Goal: Transaction & Acquisition: Purchase product/service

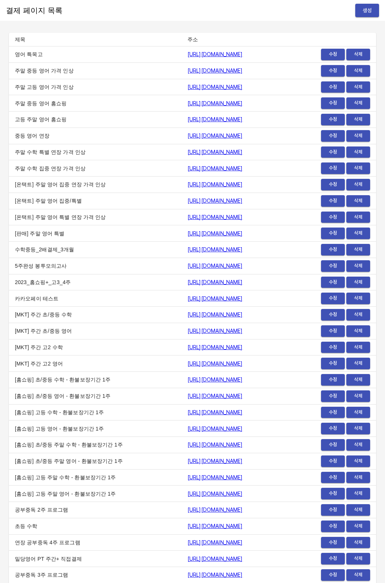
scroll to position [7429, 0]
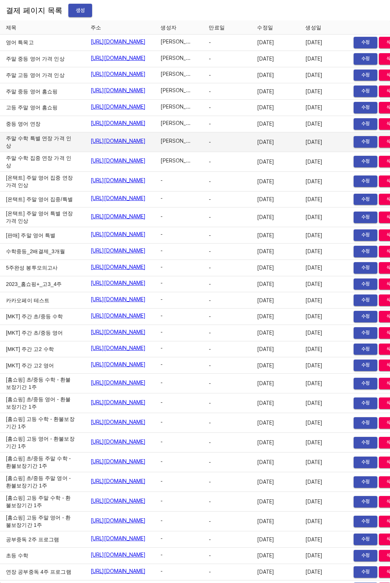
click at [19, 152] on td "주말 수학 특별 연장 가격 인상" at bounding box center [42, 142] width 85 height 20
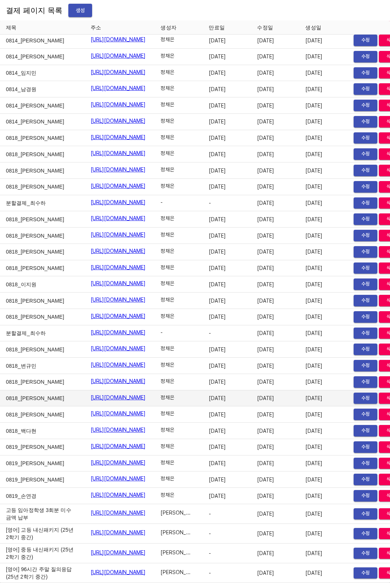
scroll to position [11814, 0]
drag, startPoint x: 6, startPoint y: 120, endPoint x: 37, endPoint y: 290, distance: 173.0
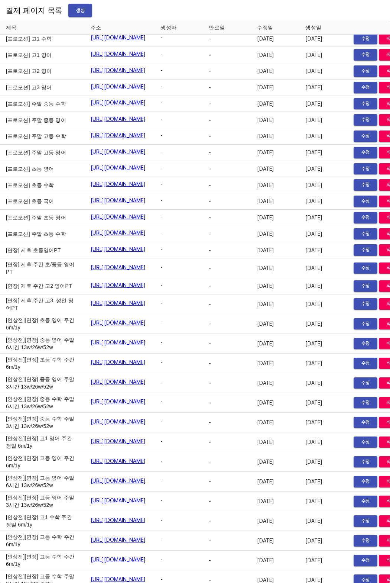
scroll to position [4010, 0]
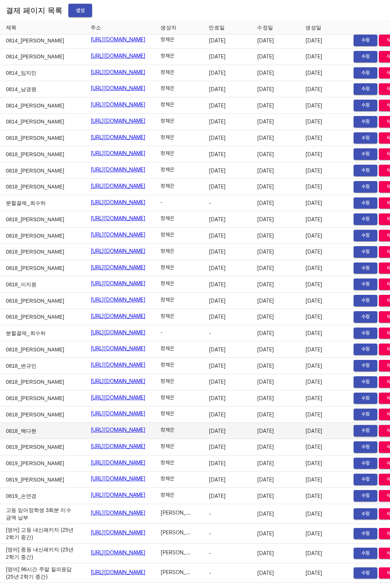
scroll to position [11818, 0]
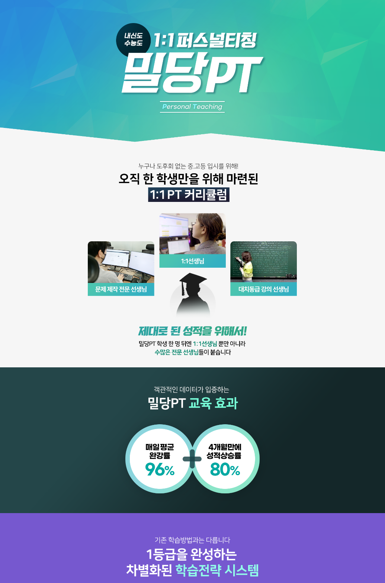
click at [145, 315] on img at bounding box center [192, 256] width 385 height 513
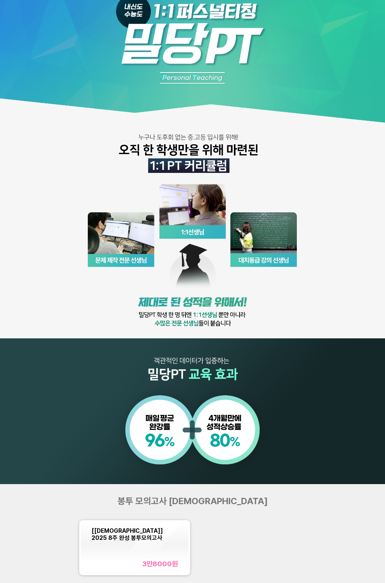
scroll to position [45, 0]
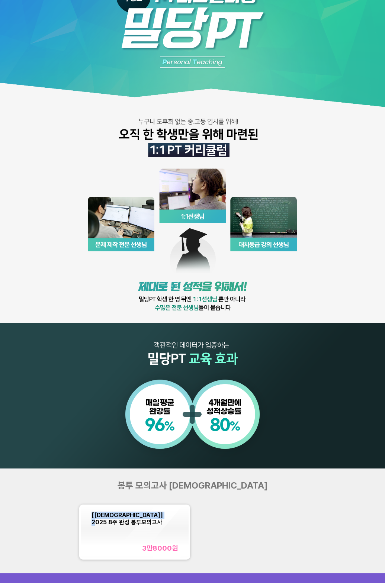
drag, startPoint x: 87, startPoint y: 510, endPoint x: 181, endPoint y: 517, distance: 94.6
click at [181, 517] on div "[교재] 2025 8주 완성 봉투모의고사 3만8000 원" at bounding box center [135, 532] width 108 height 52
copy span "[교재] 2025 8주 완성 봉투모의고사"
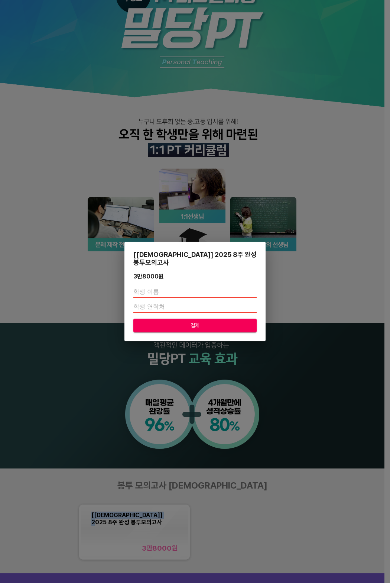
click at [128, 404] on div "[교재] 2025 8주 완성 봉투모의고사 3만8000 원 결제" at bounding box center [195, 291] width 390 height 583
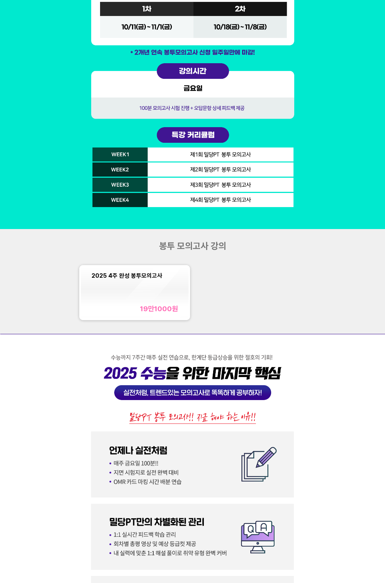
scroll to position [1224, 0]
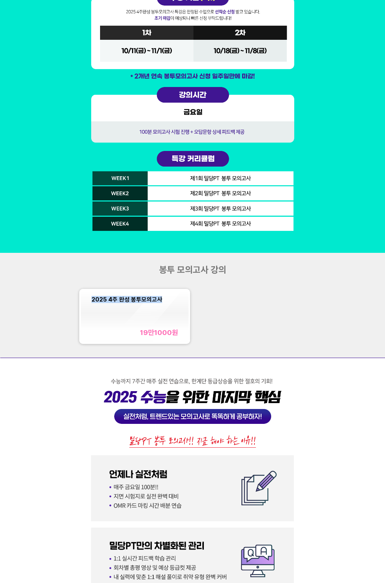
drag, startPoint x: 91, startPoint y: 300, endPoint x: 233, endPoint y: 310, distance: 142.0
click at [233, 310] on div "2025 4주 완성 봉투모의고사 19만1000 원" at bounding box center [192, 316] width 231 height 59
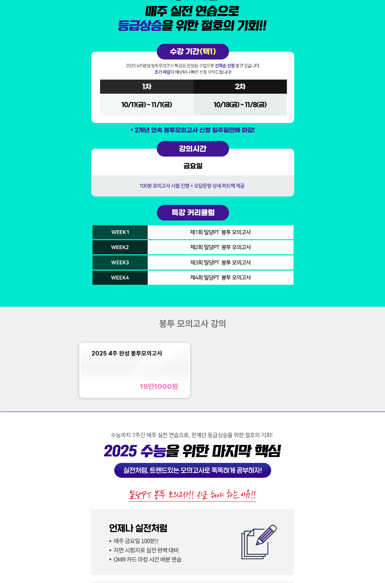
scroll to position [1117, 0]
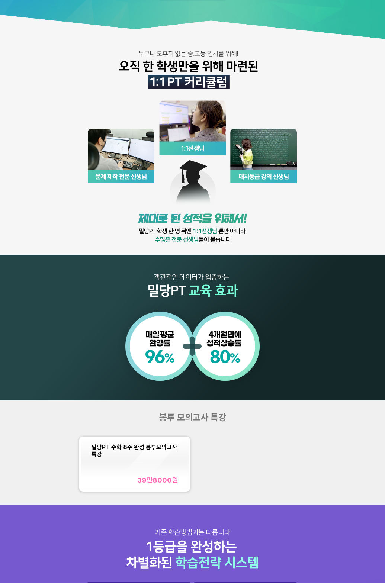
scroll to position [134, 0]
